Goal: Task Accomplishment & Management: Use online tool/utility

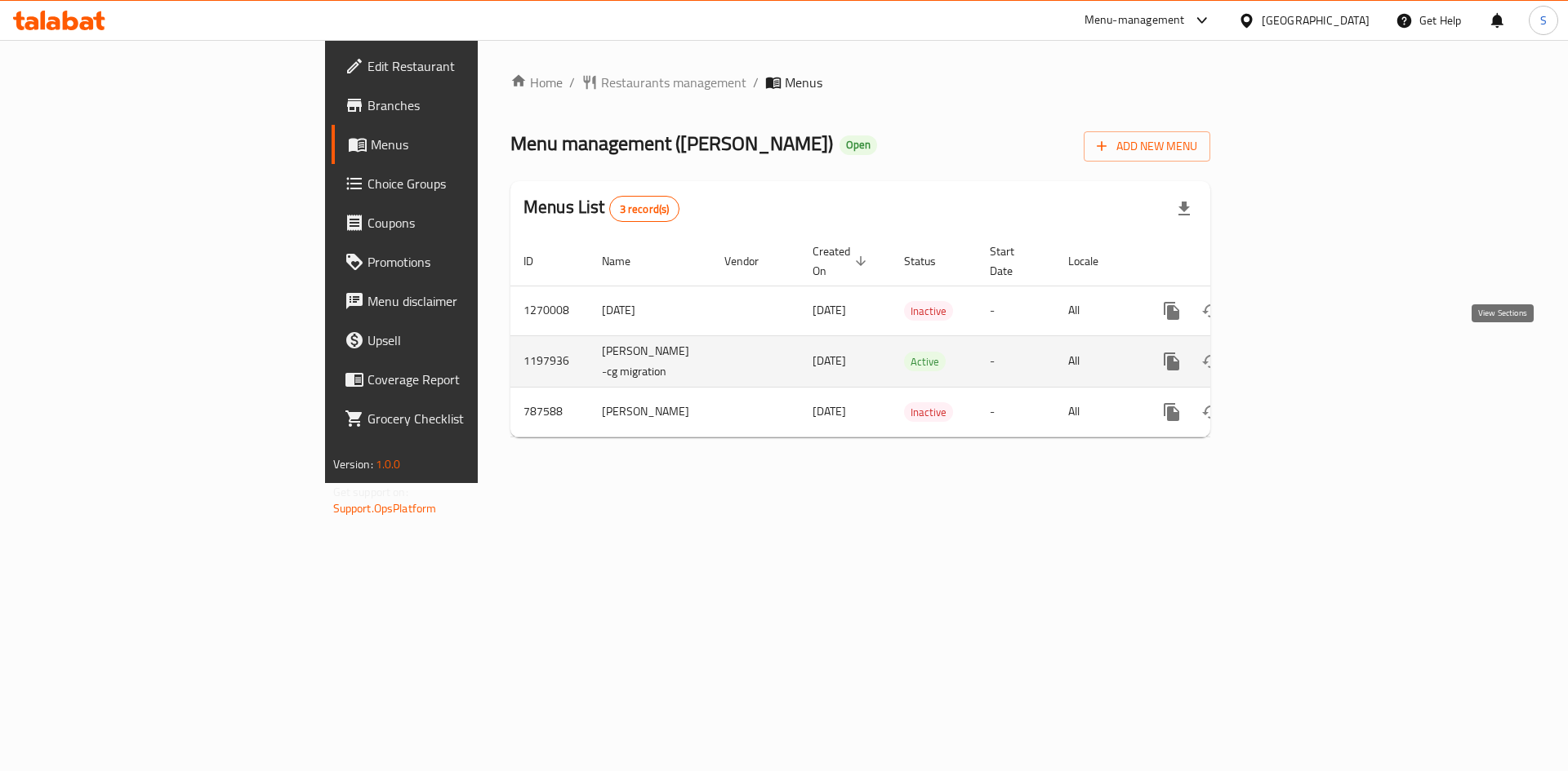
click at [1299, 352] on icon "enhanced table" at bounding box center [1289, 361] width 20 height 20
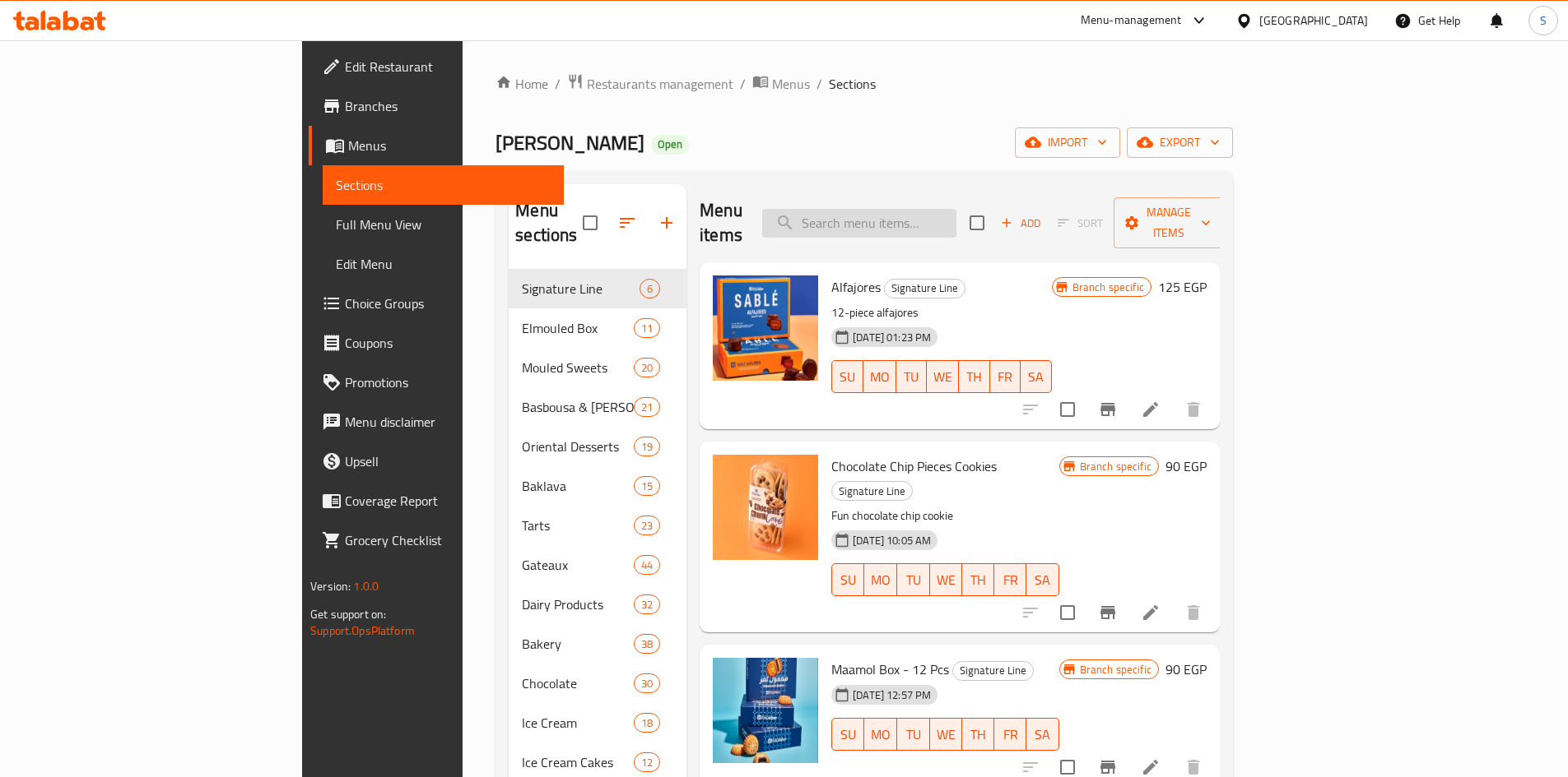
click at [946, 209] on input "search" at bounding box center [859, 223] width 194 height 29
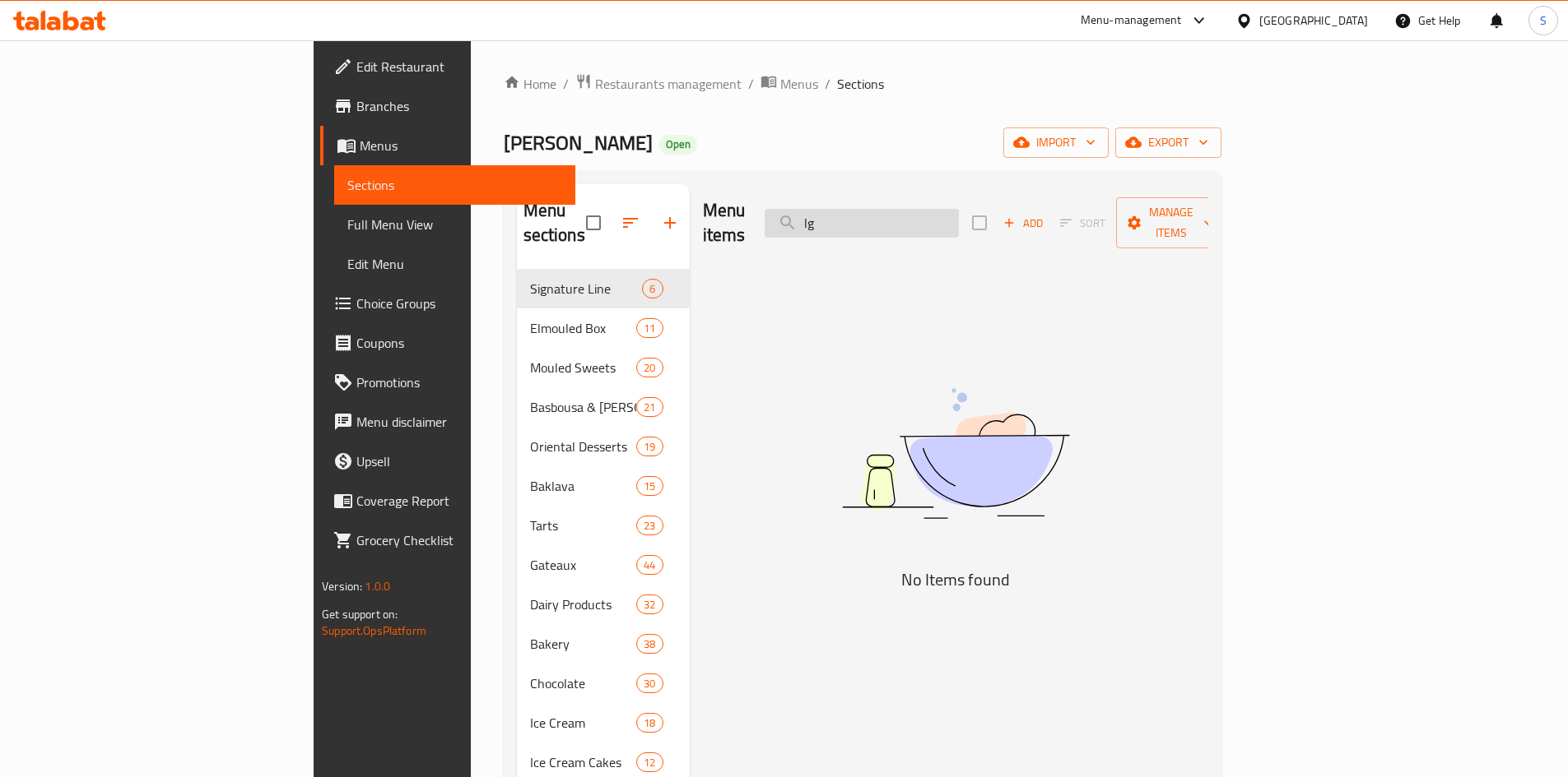
type input "l"
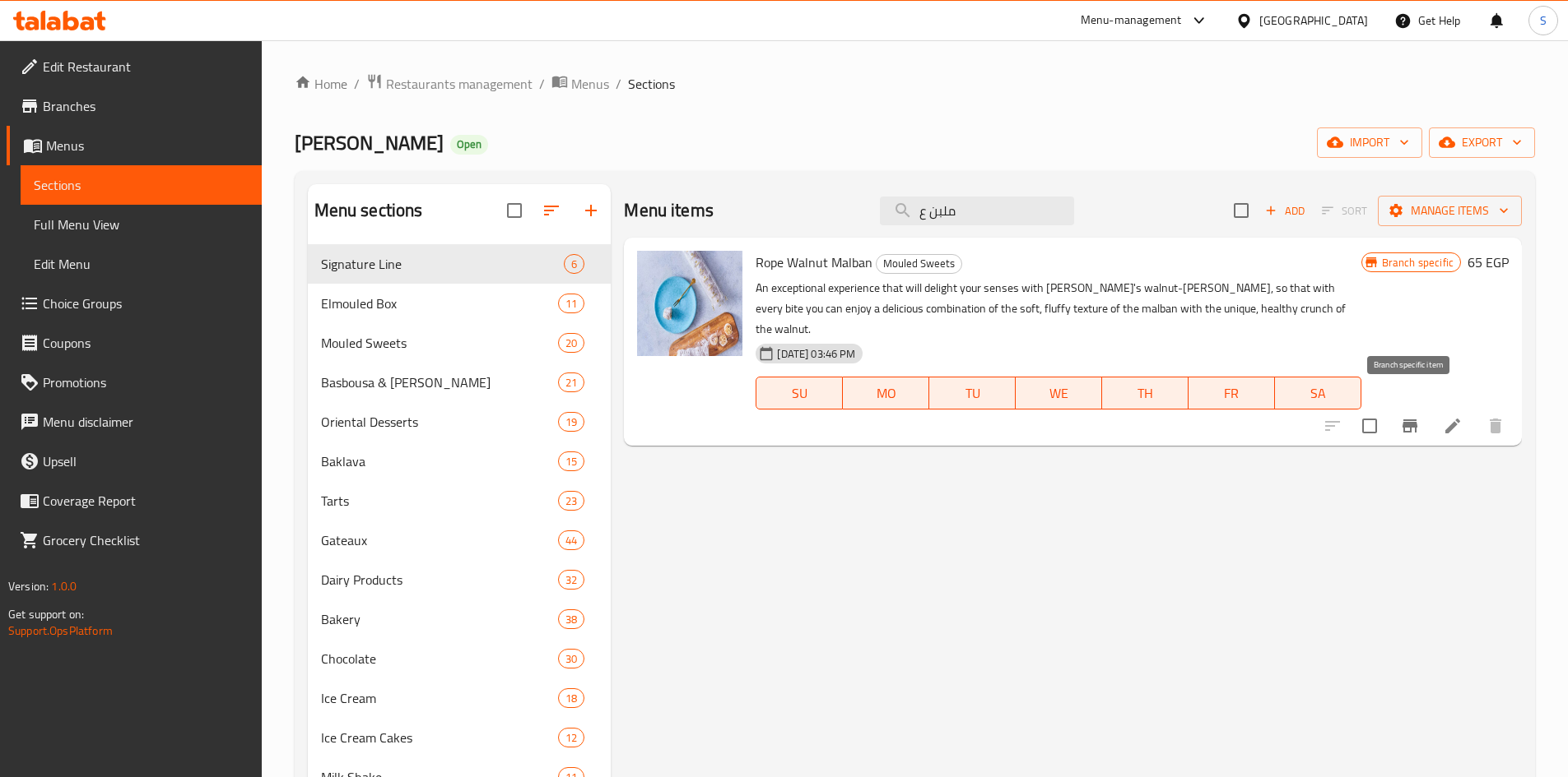
type input "ملبن ع"
click at [1409, 417] on icon "Branch-specific-item" at bounding box center [1410, 426] width 20 height 20
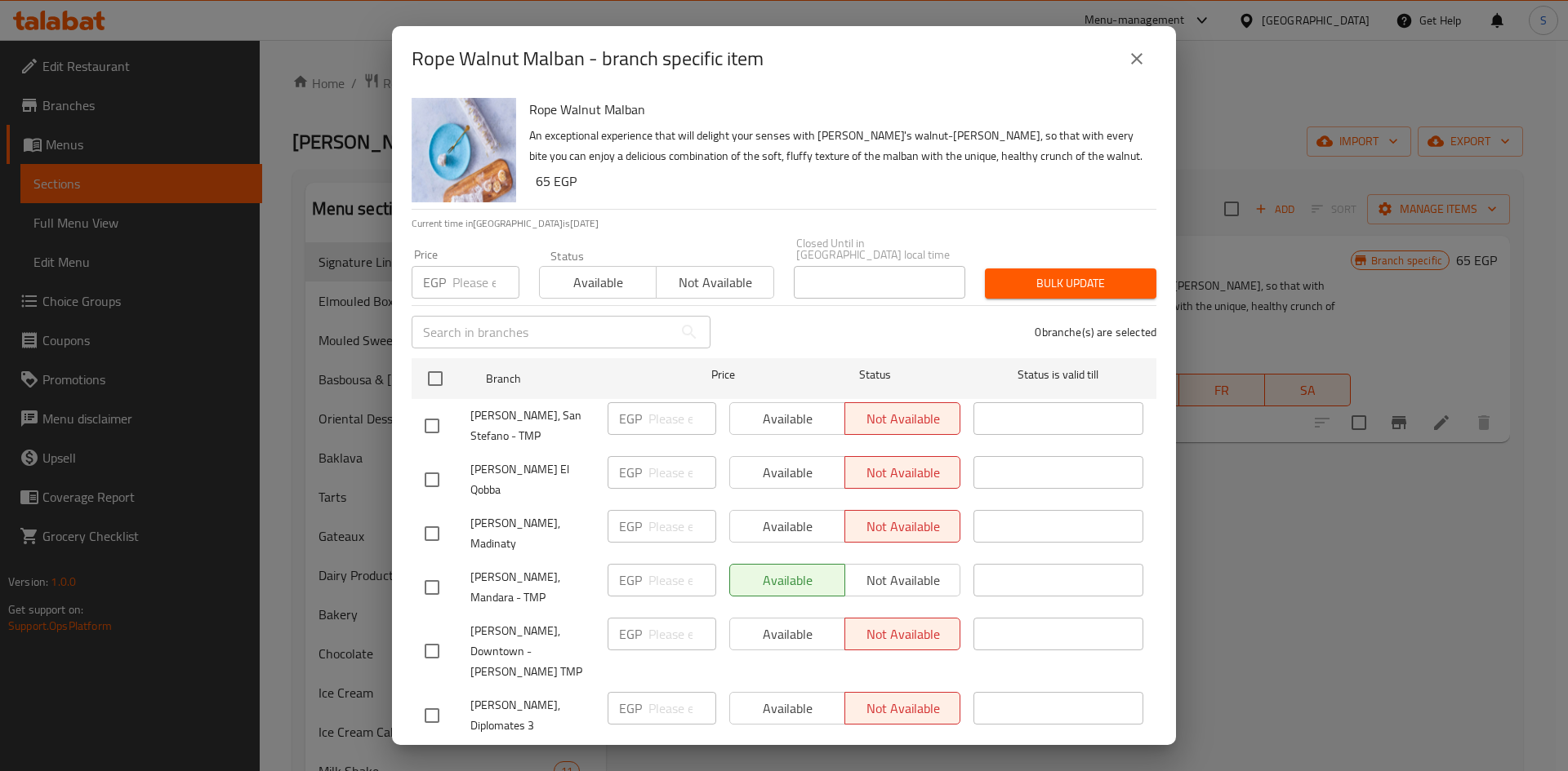
click at [1124, 49] on button "close" at bounding box center [1136, 58] width 39 height 39
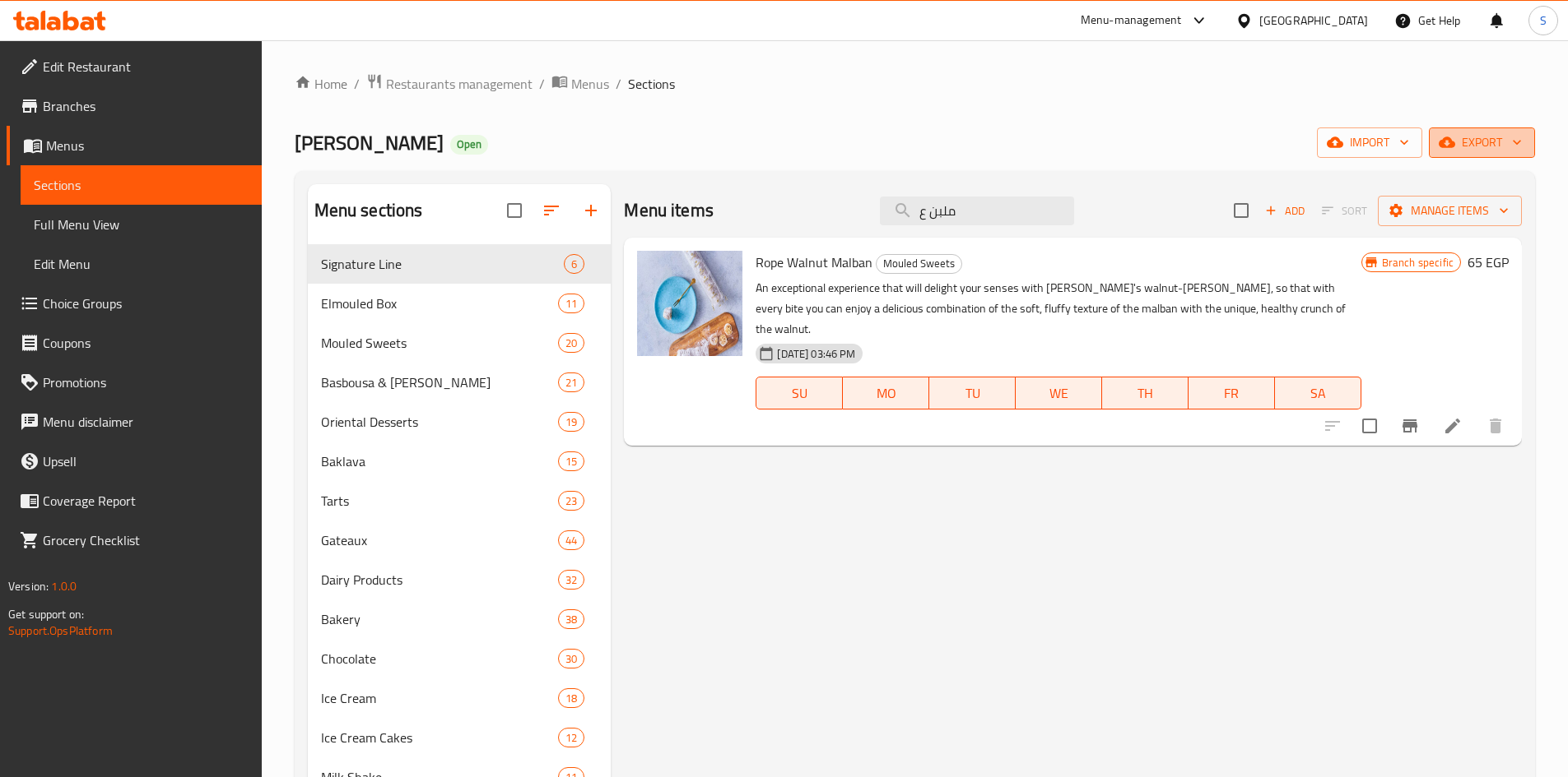
click at [1491, 139] on span "export" at bounding box center [1482, 142] width 80 height 20
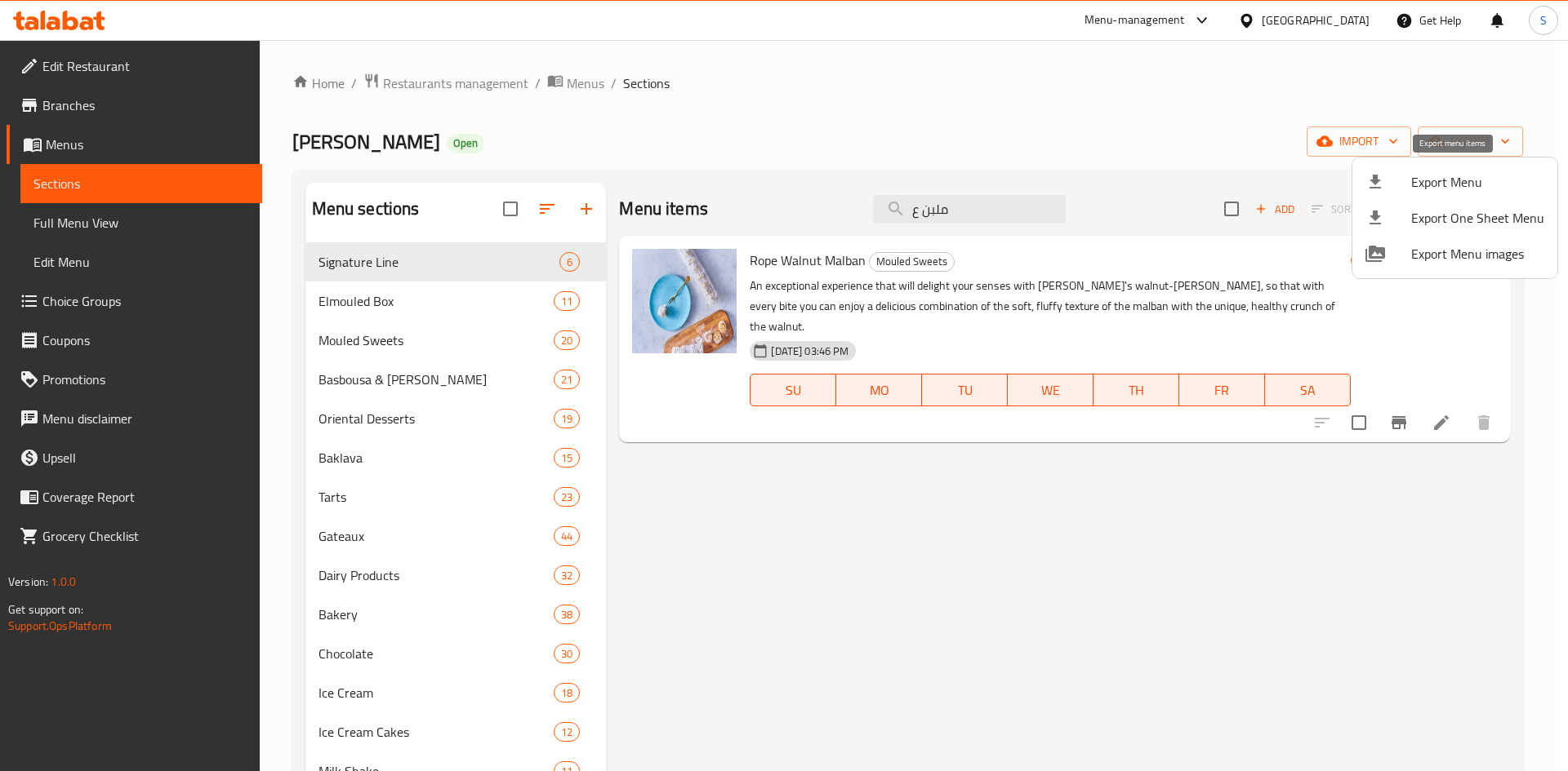
click at [1452, 181] on span "Export Menu" at bounding box center [1477, 182] width 133 height 20
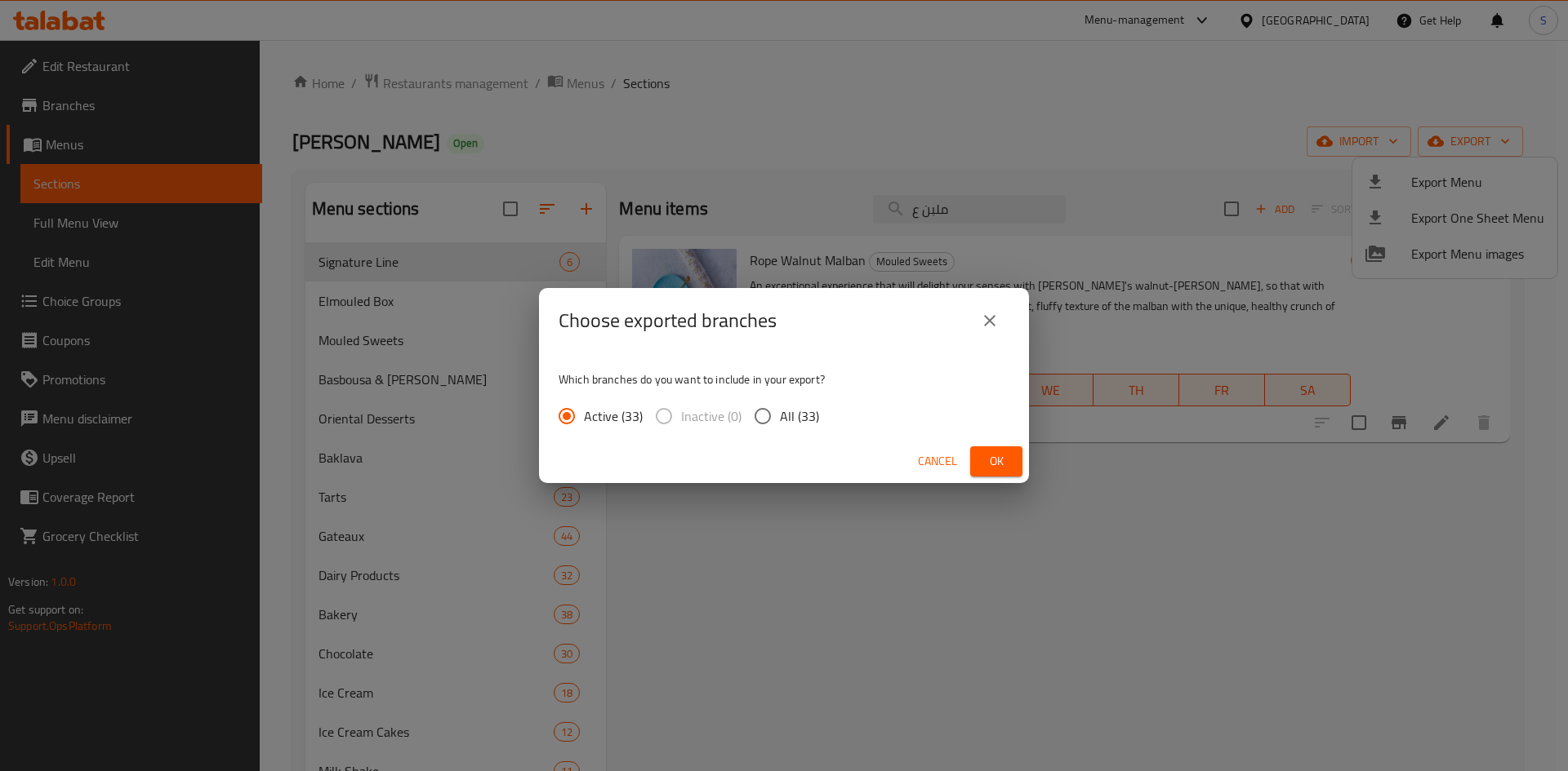
click at [764, 409] on input "All (33)" at bounding box center [762, 416] width 34 height 34
radio input "true"
click at [986, 468] on span "Ok" at bounding box center [996, 461] width 26 height 20
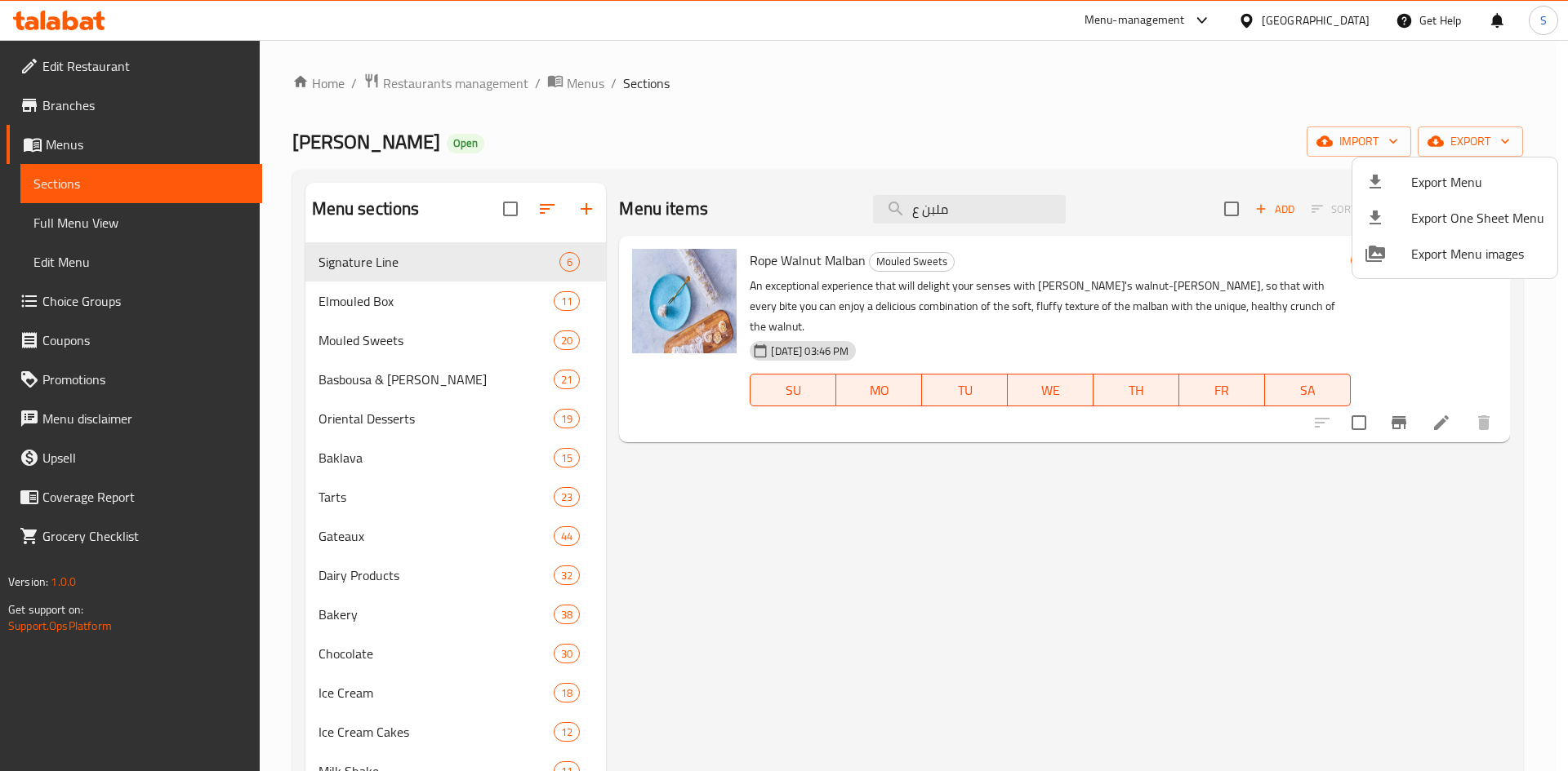
click at [1418, 481] on div at bounding box center [784, 386] width 1568 height 771
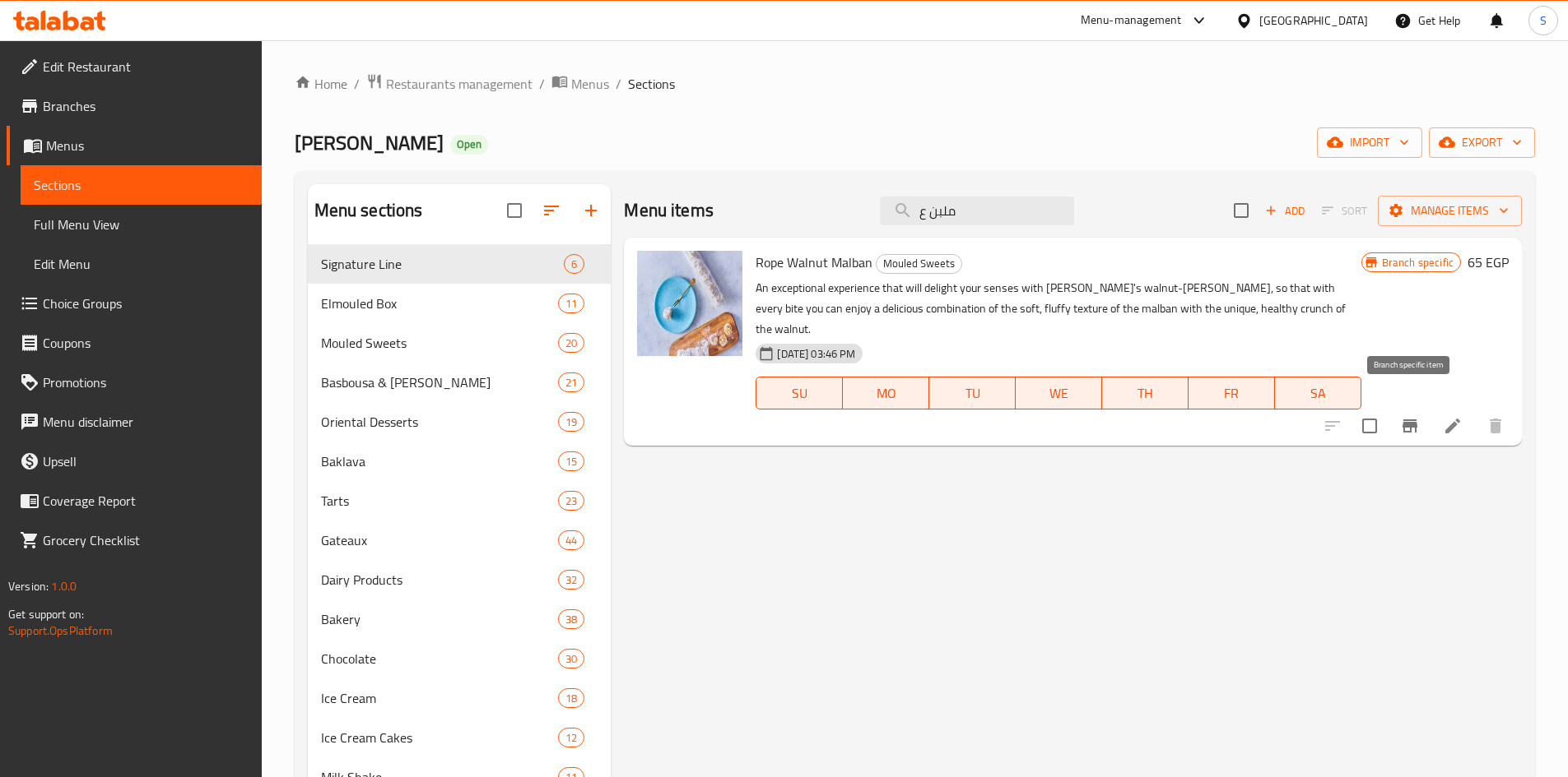
click at [1414, 419] on icon "Branch-specific-item" at bounding box center [1409, 425] width 15 height 13
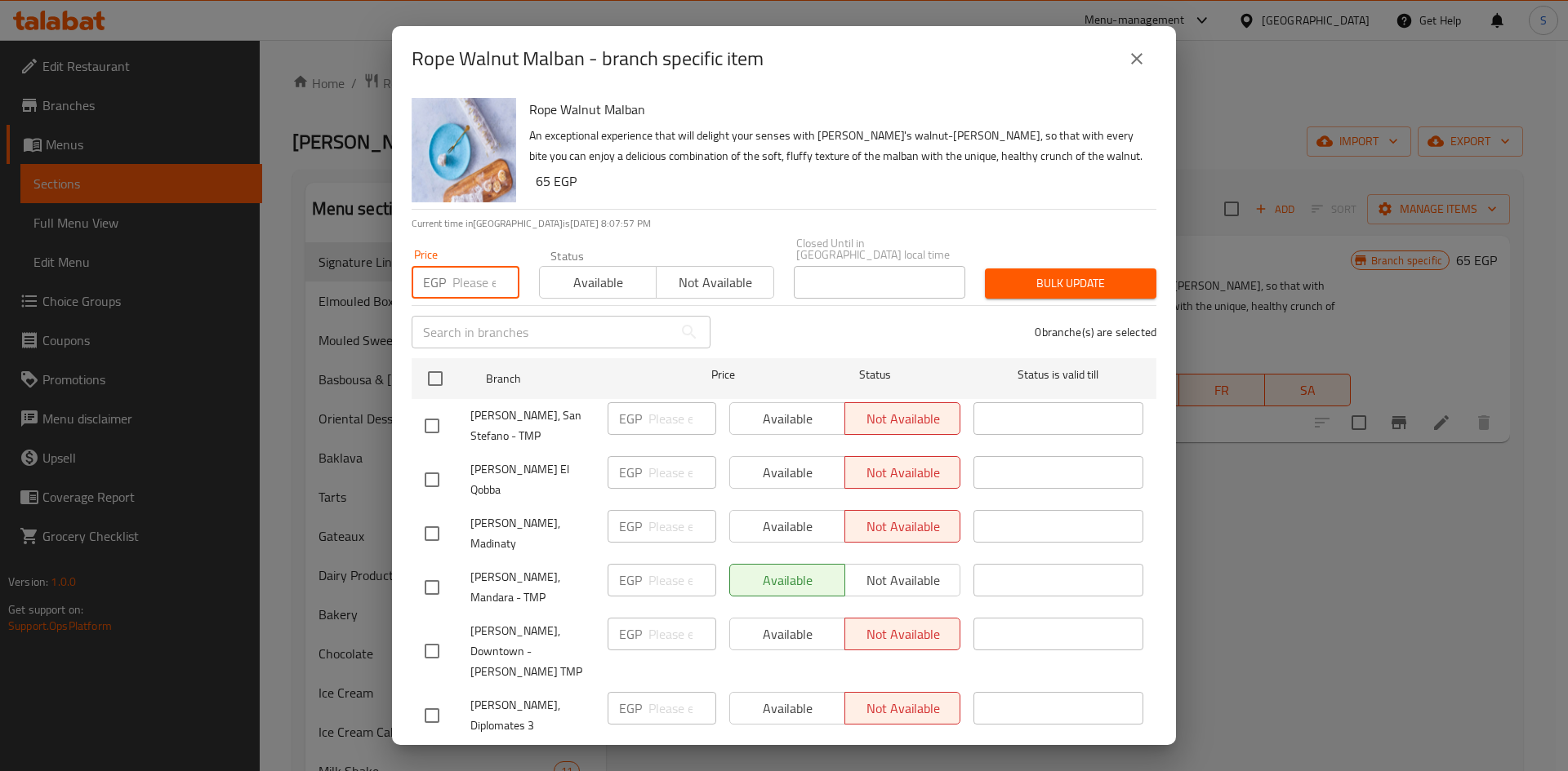
click at [455, 283] on input "number" at bounding box center [486, 283] width 67 height 33
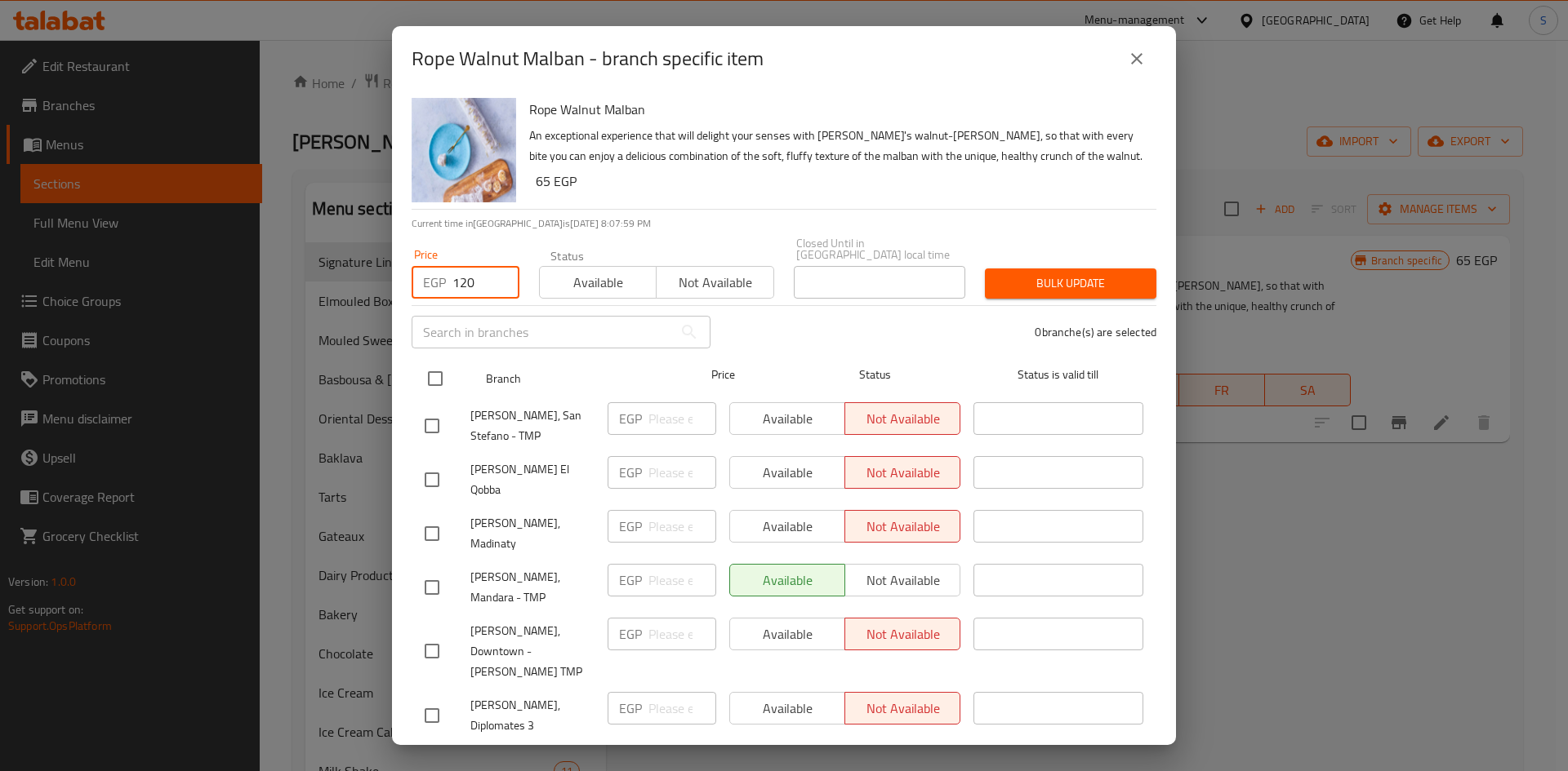
type input "120"
click at [444, 379] on input "checkbox" at bounding box center [434, 379] width 34 height 34
checkbox input "true"
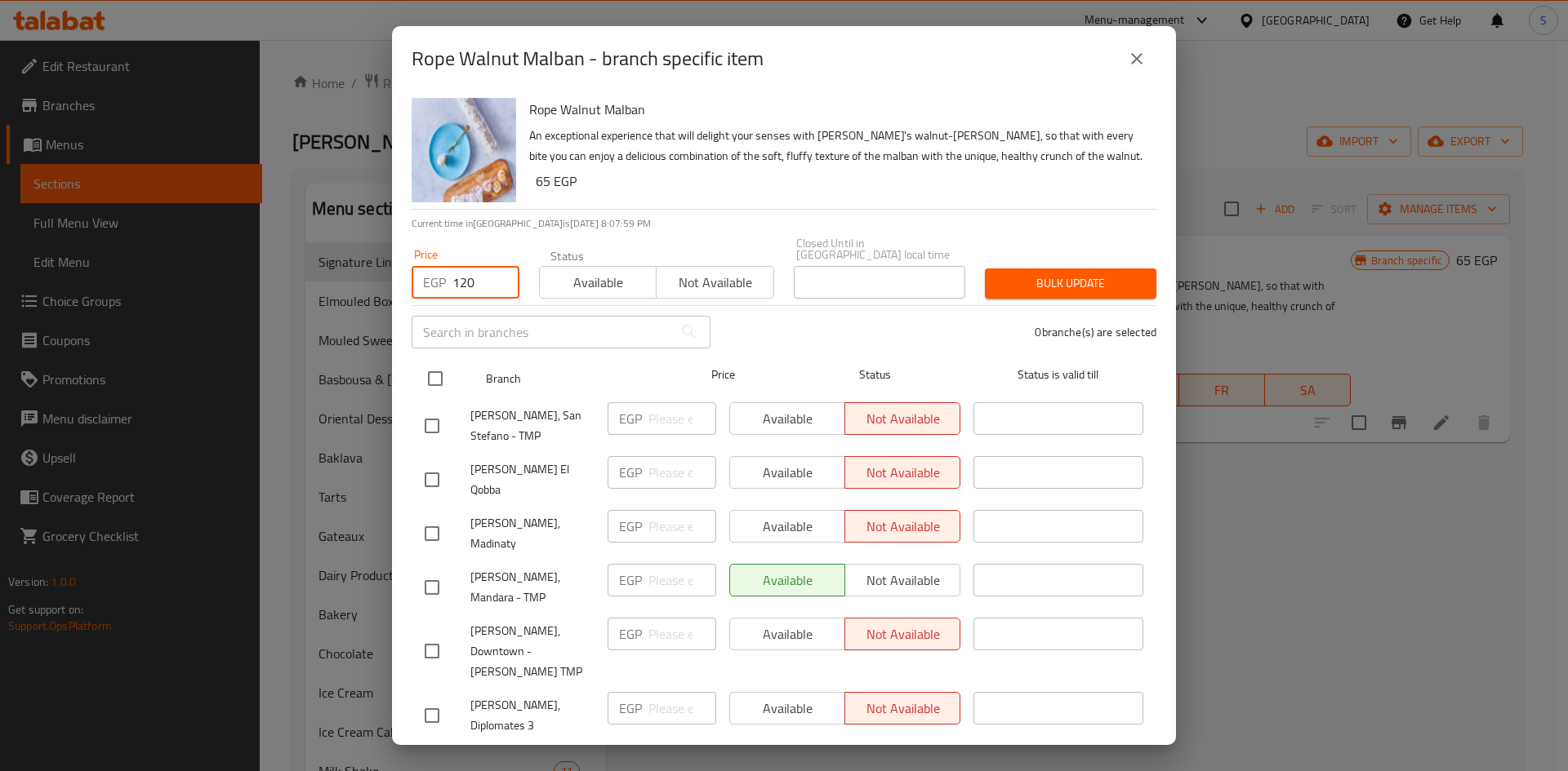
checkbox input "true"
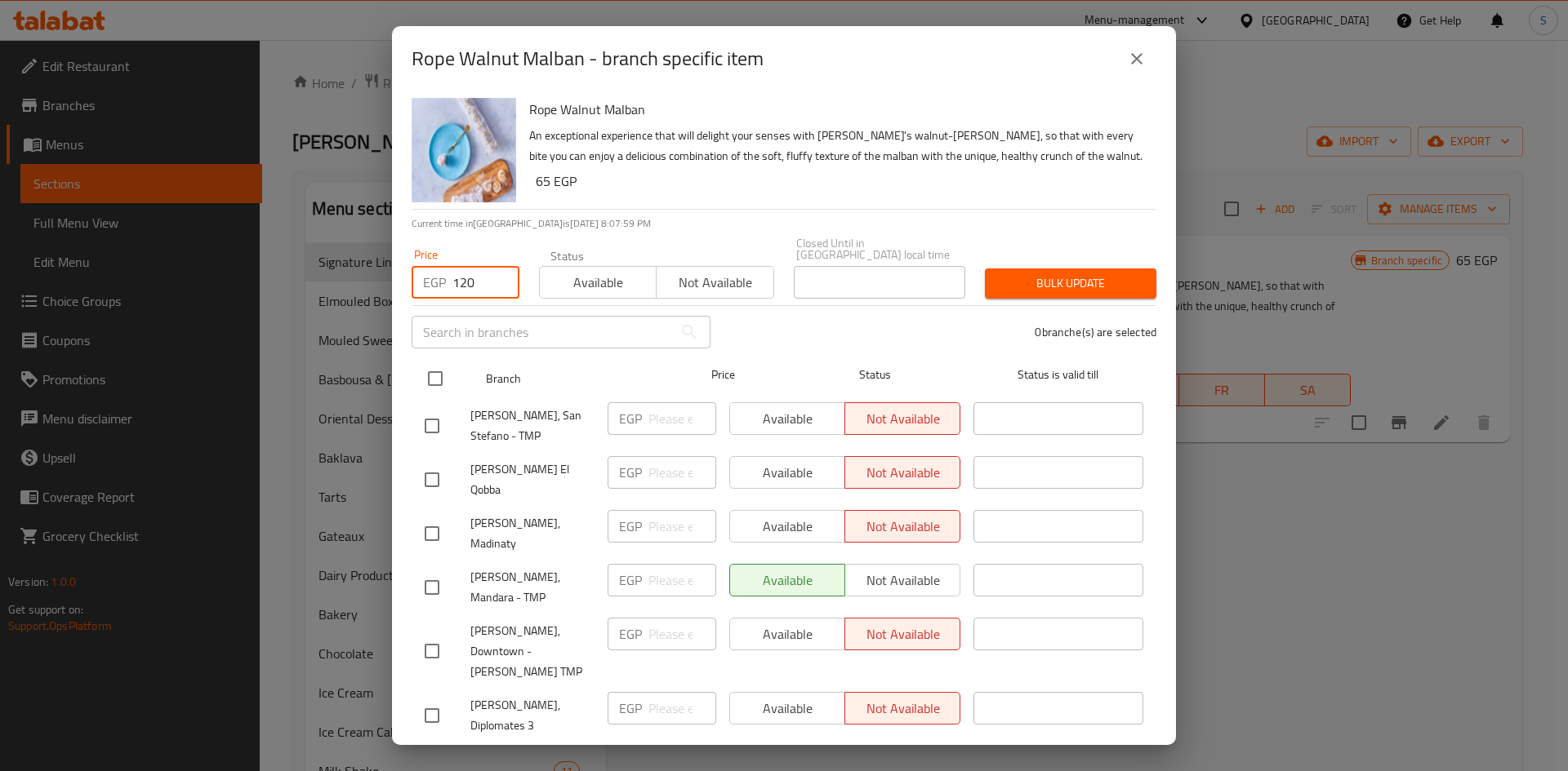
checkbox input "true"
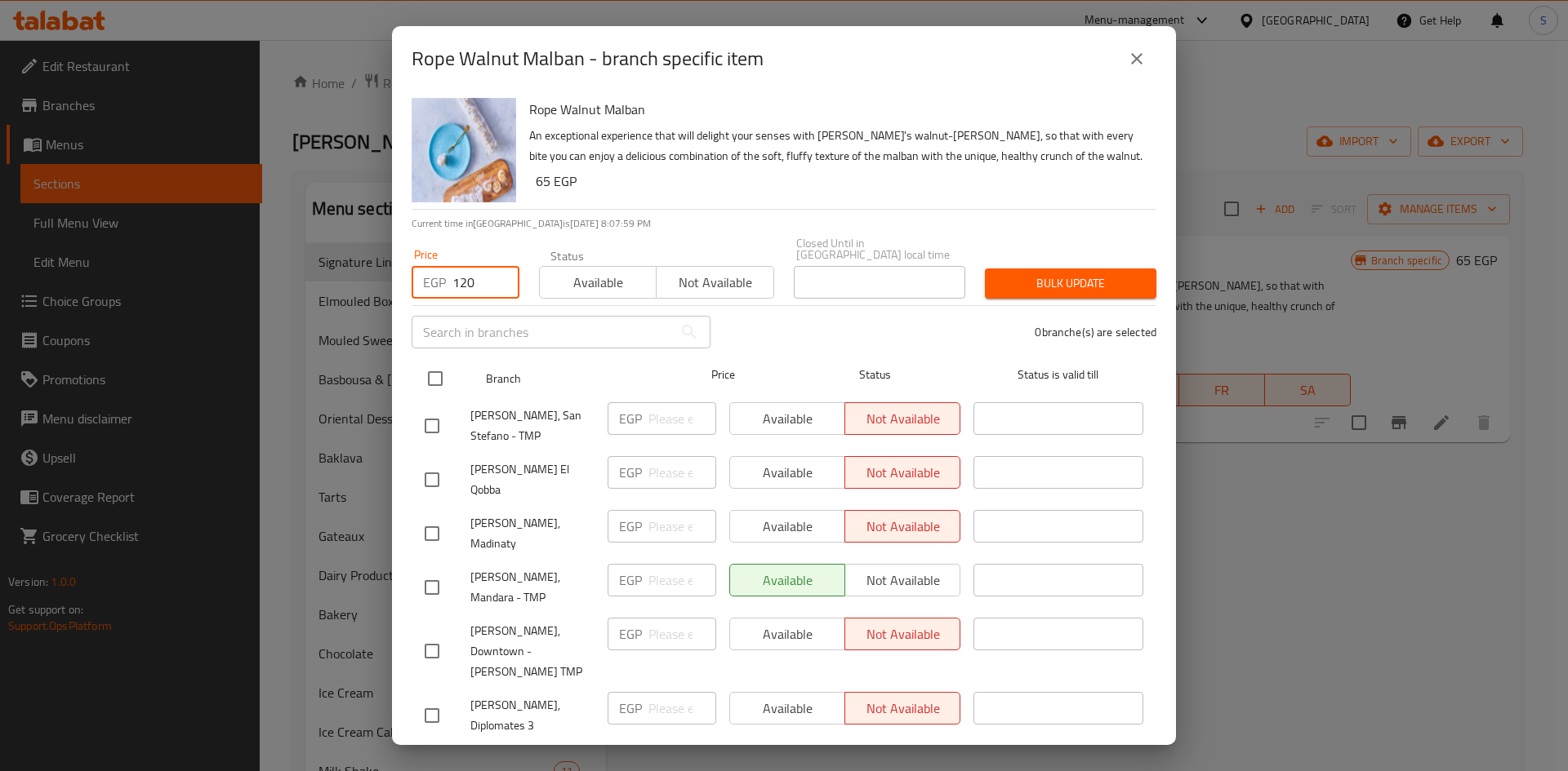
checkbox input "true"
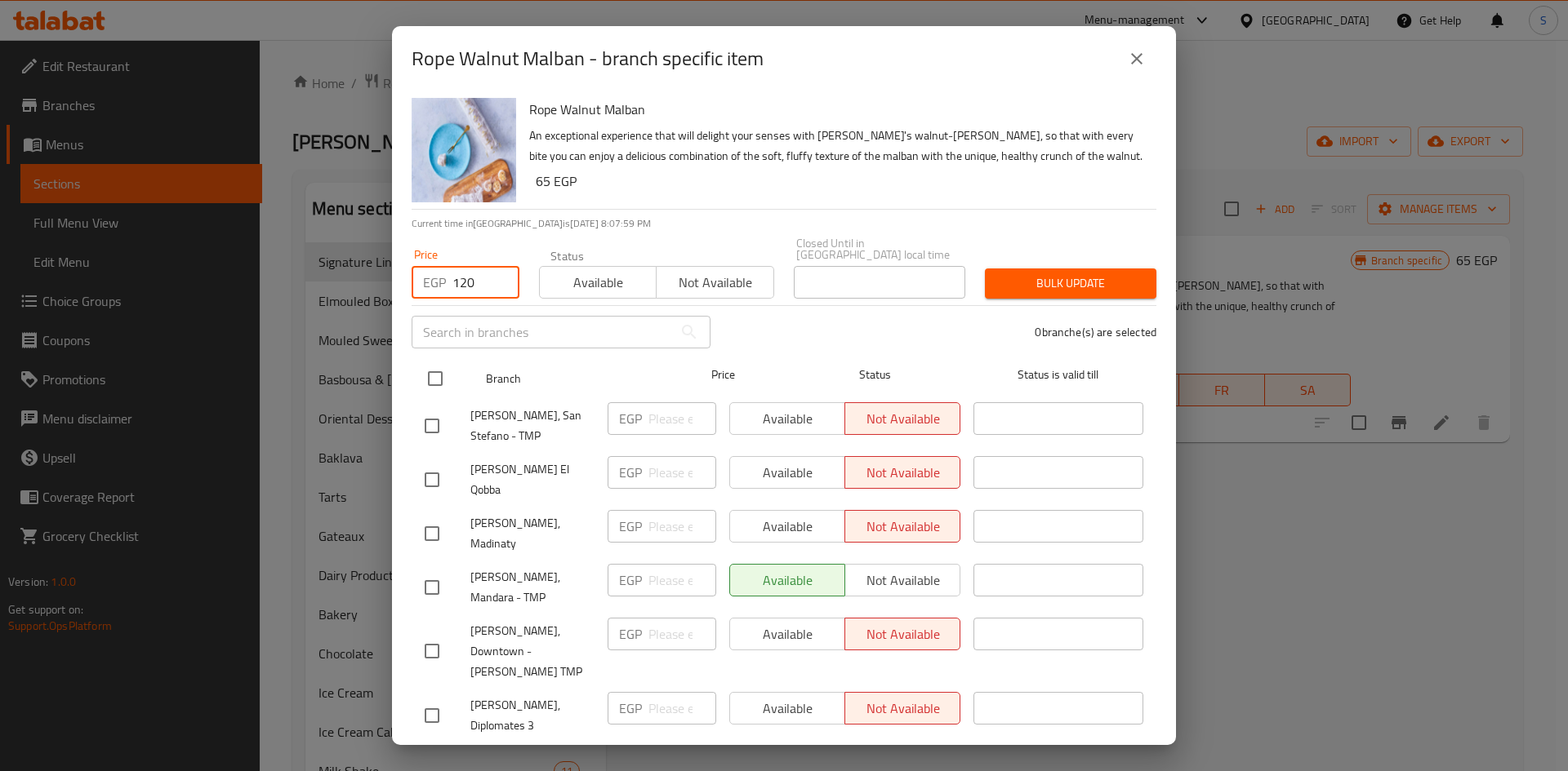
checkbox input "true"
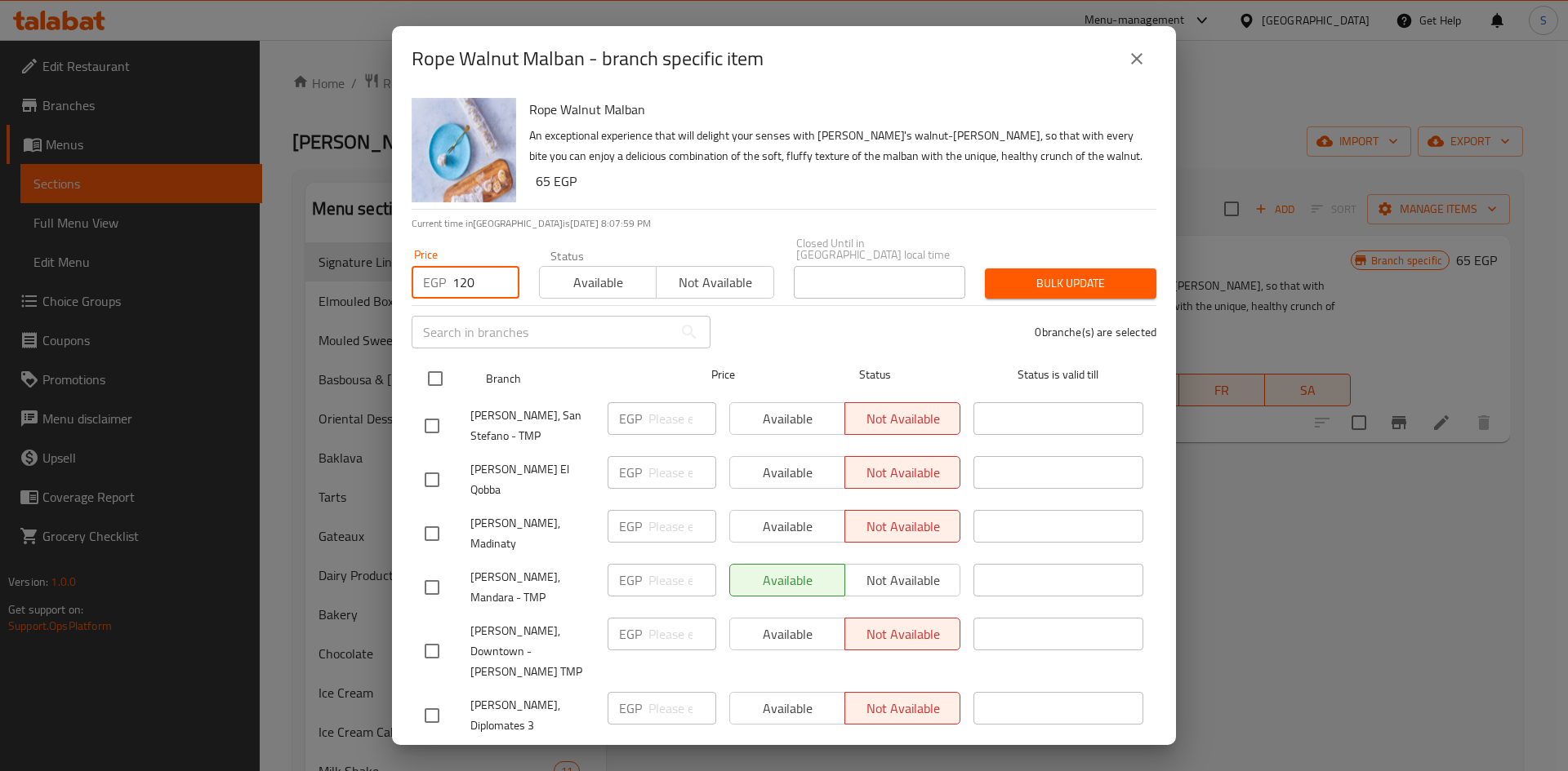
checkbox input "true"
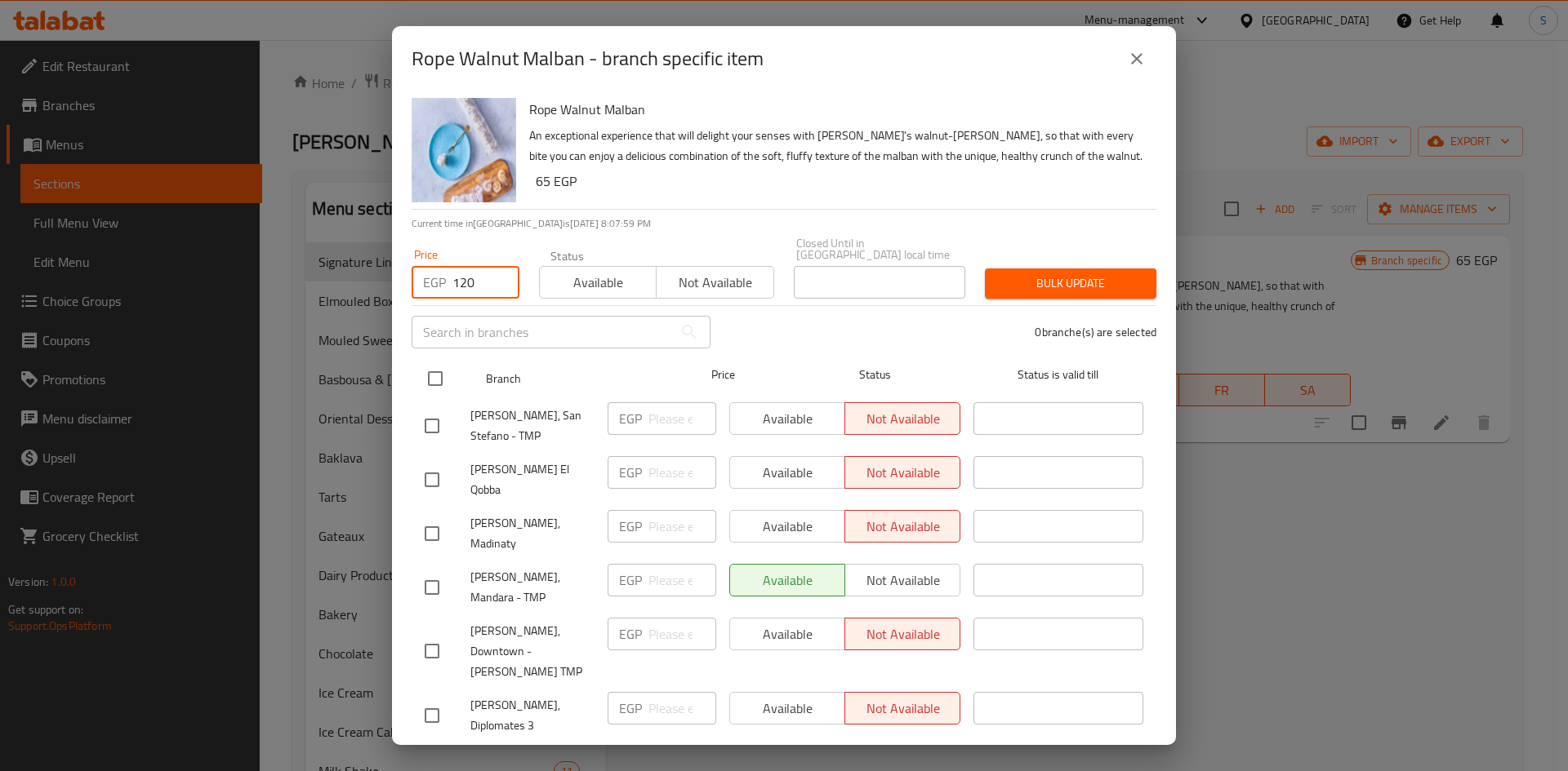
checkbox input "true"
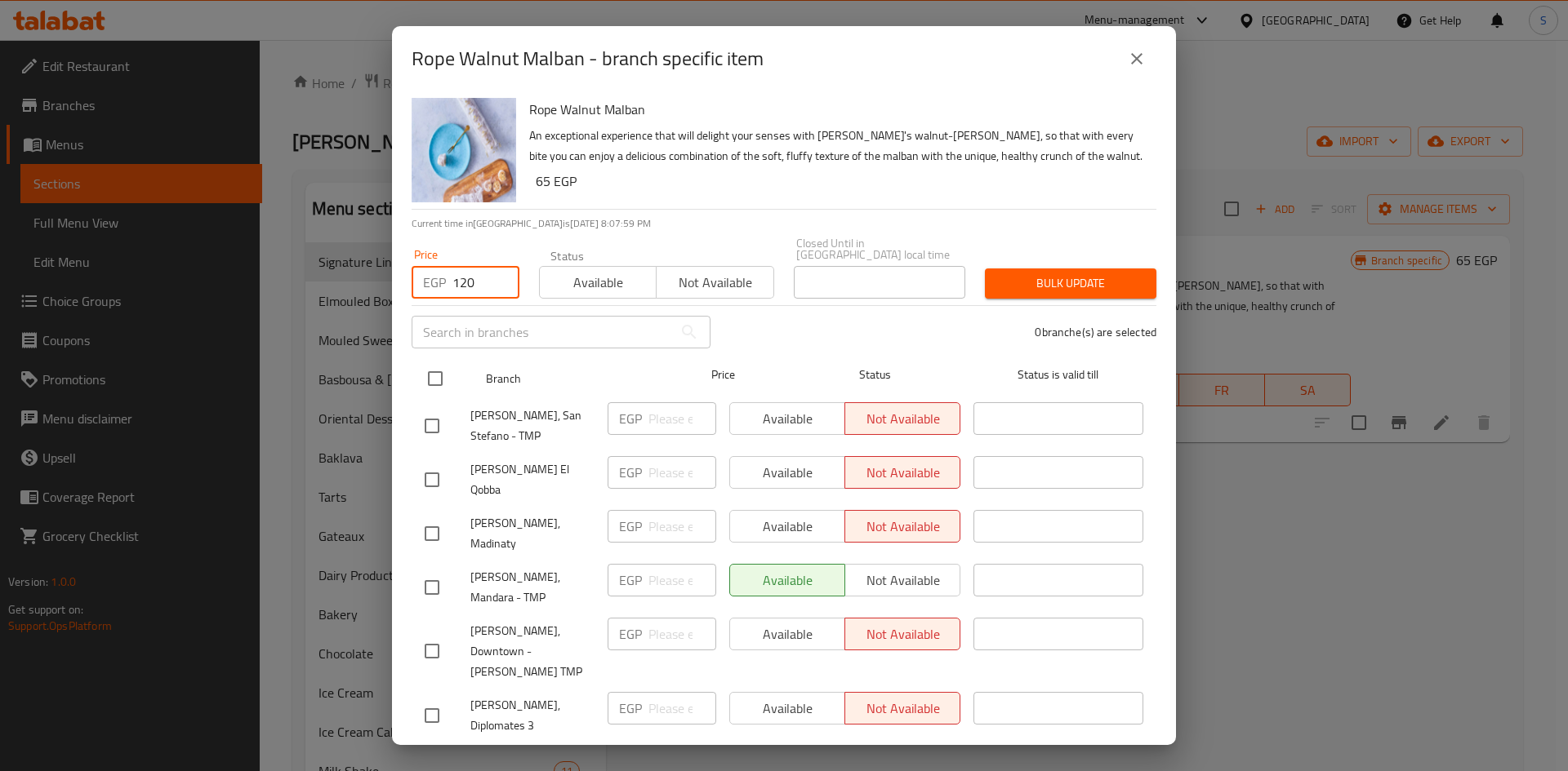
checkbox input "true"
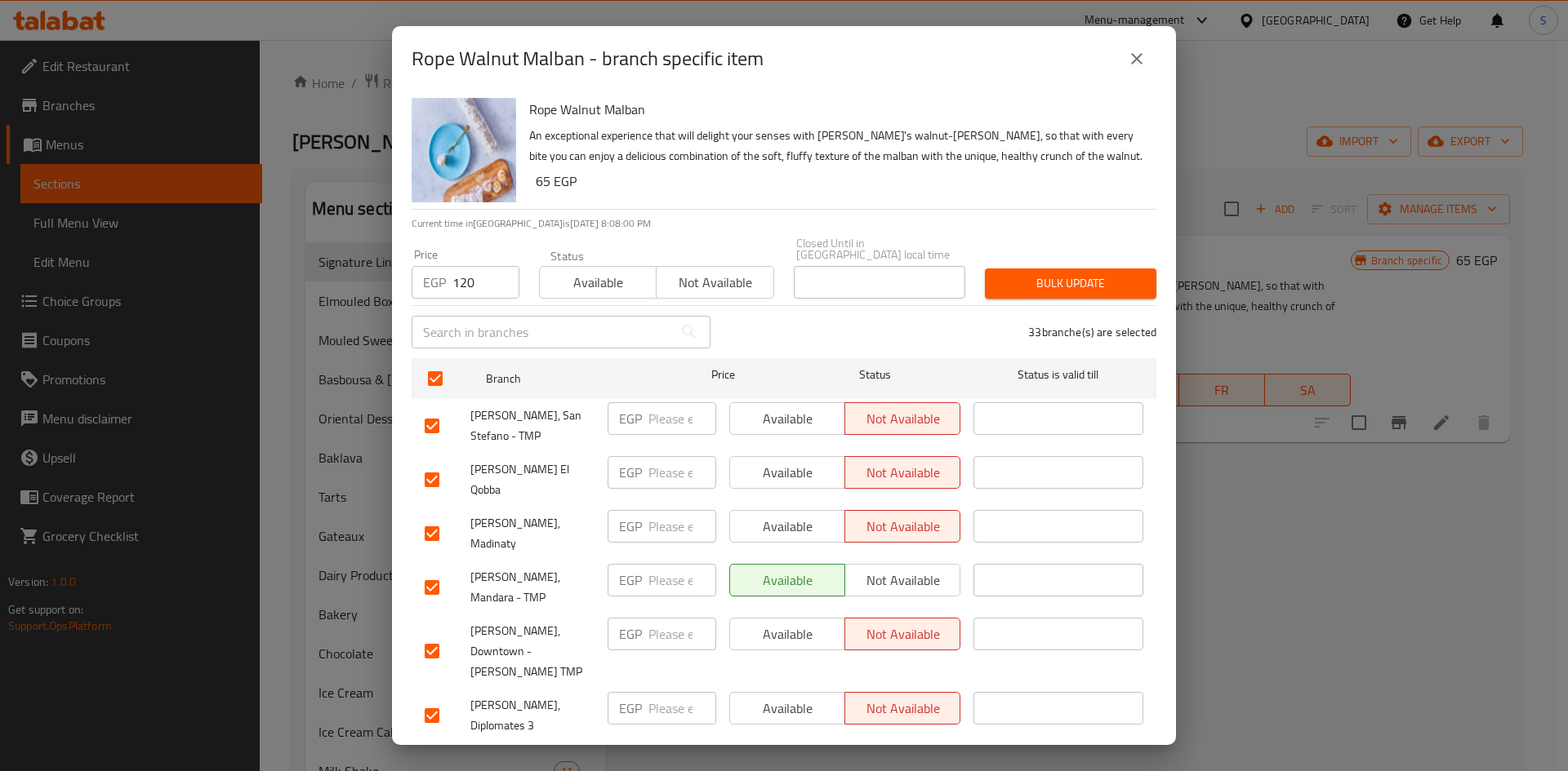
click at [1041, 279] on span "Bulk update" at bounding box center [1070, 283] width 145 height 20
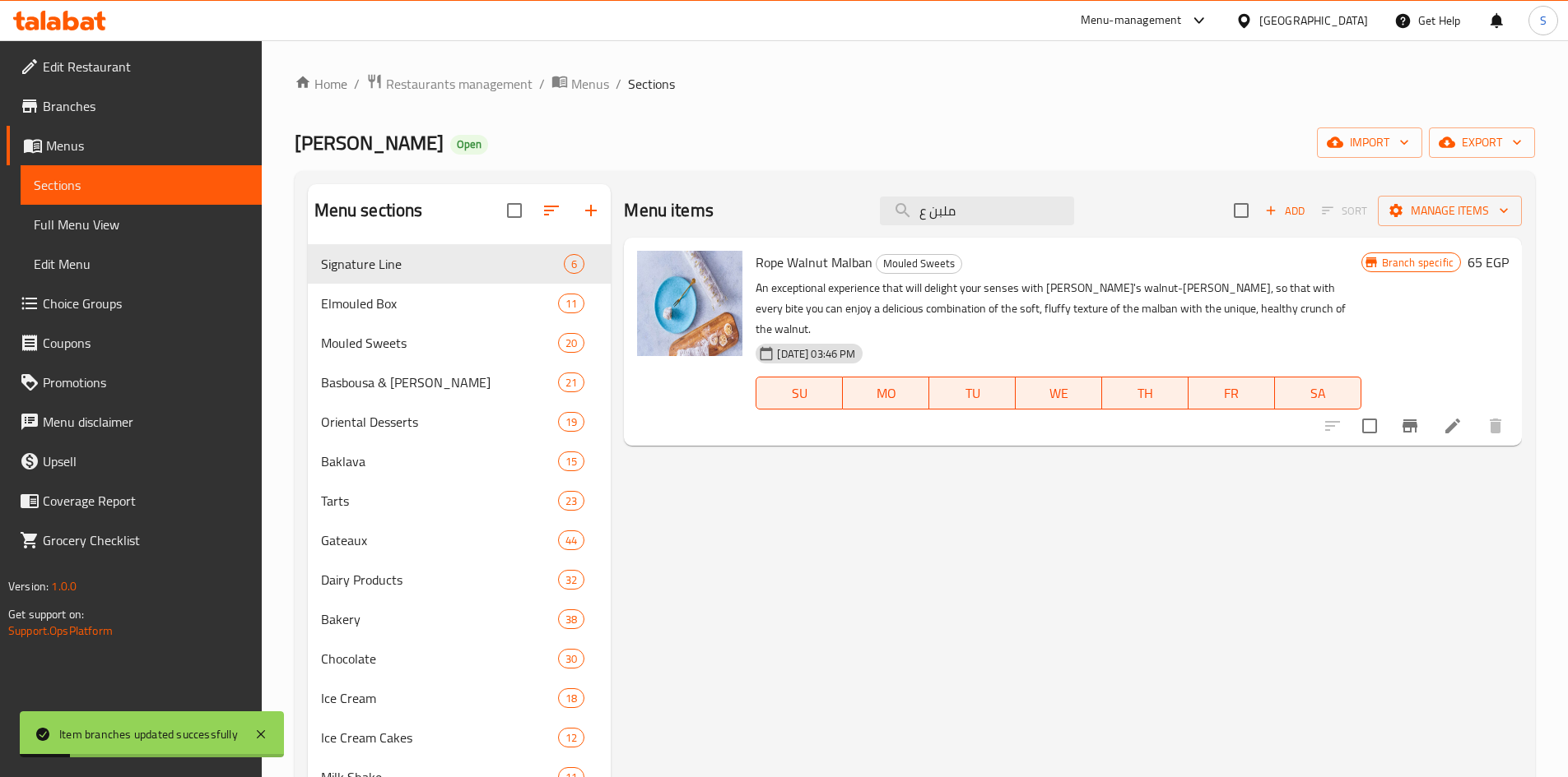
click at [1408, 419] on icon "Branch-specific-item" at bounding box center [1409, 425] width 15 height 13
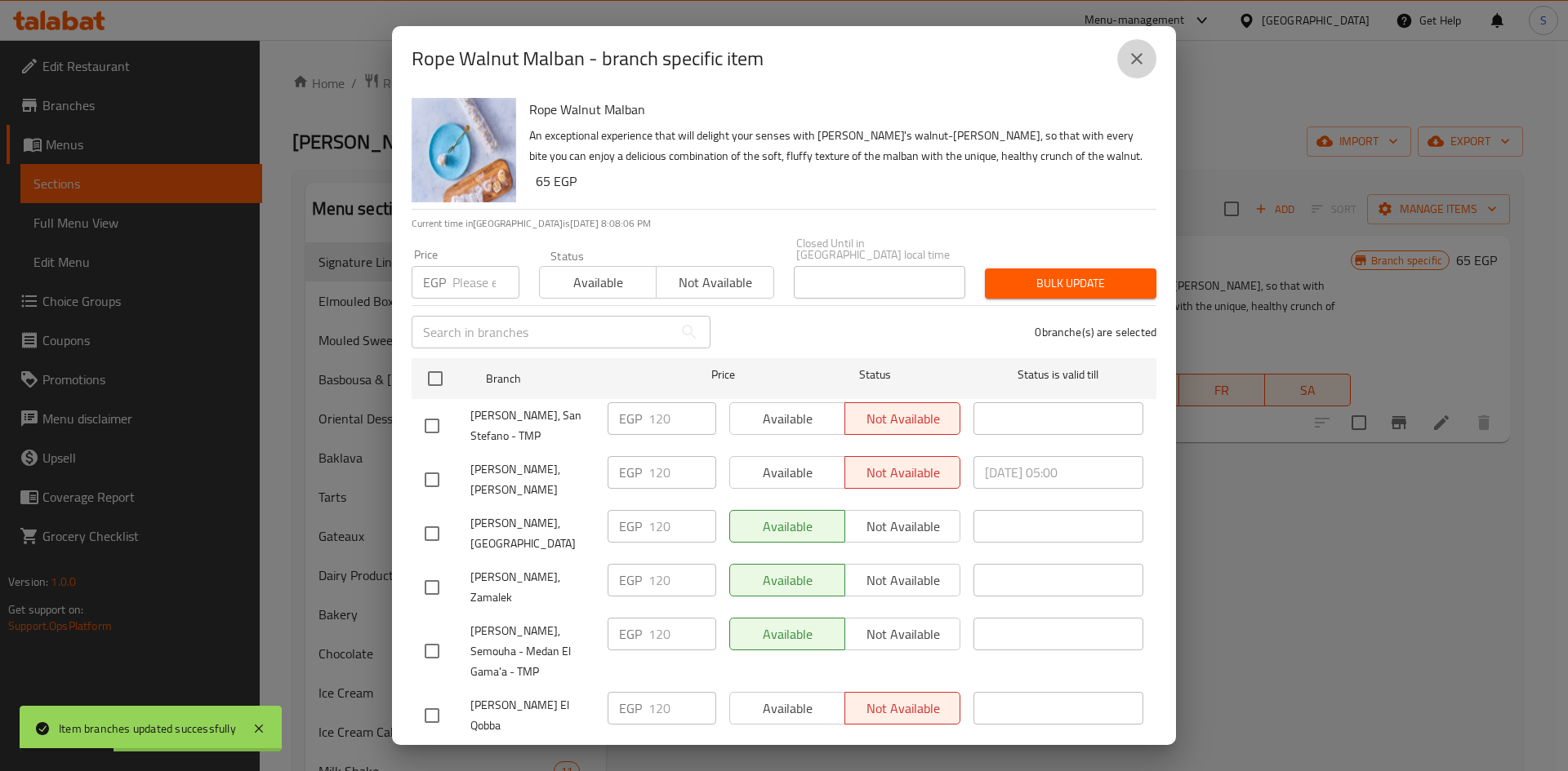
click at [1137, 56] on icon "close" at bounding box center [1137, 58] width 20 height 20
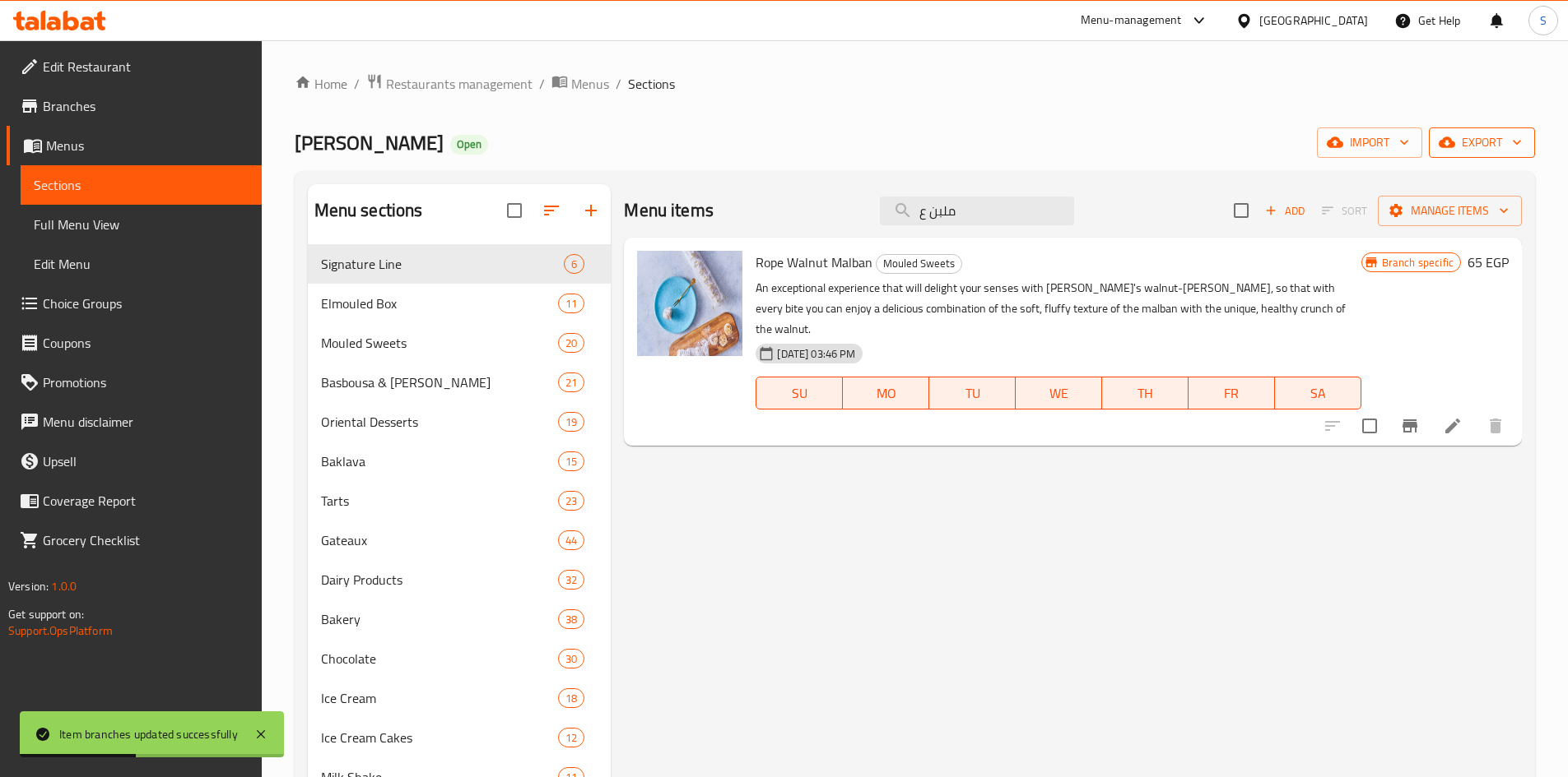
click at [1477, 148] on span "export" at bounding box center [1482, 142] width 80 height 20
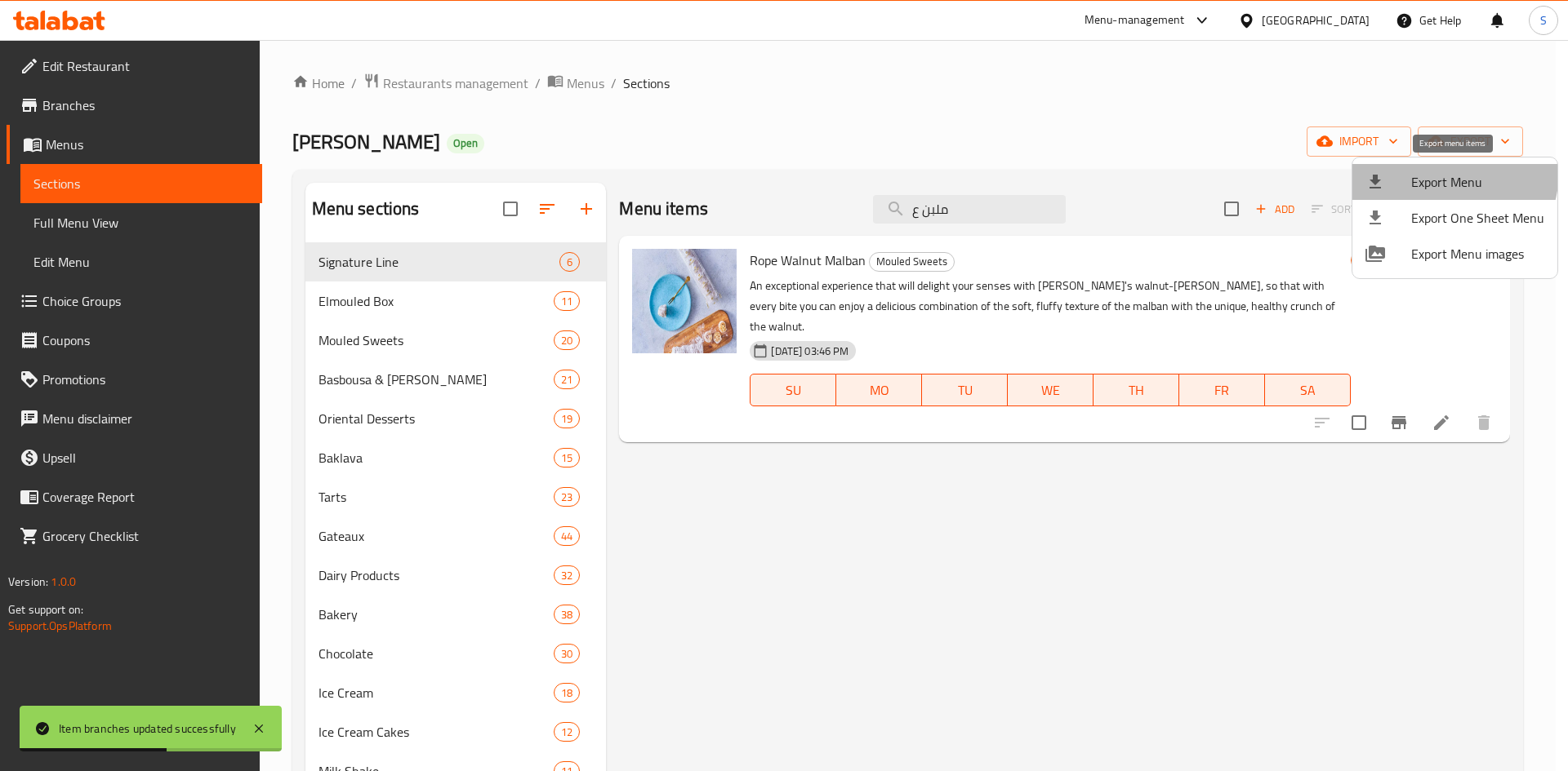
click at [1429, 172] on span "Export Menu" at bounding box center [1477, 182] width 133 height 20
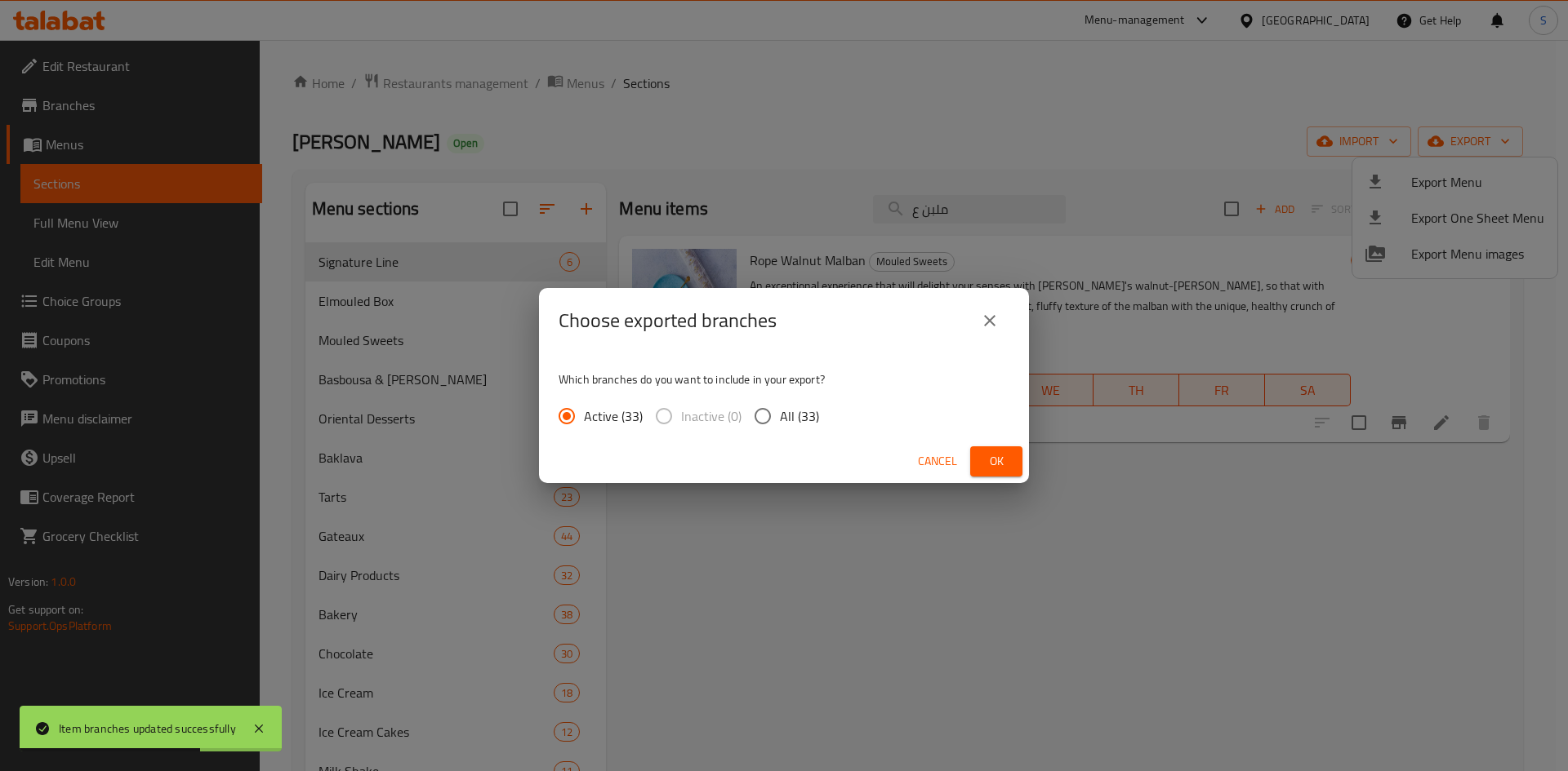
click at [771, 416] on input "All (33)" at bounding box center [762, 416] width 34 height 34
radio input "true"
click at [992, 459] on span "Ok" at bounding box center [996, 461] width 26 height 20
